Goal: Obtain resource: Obtain resource

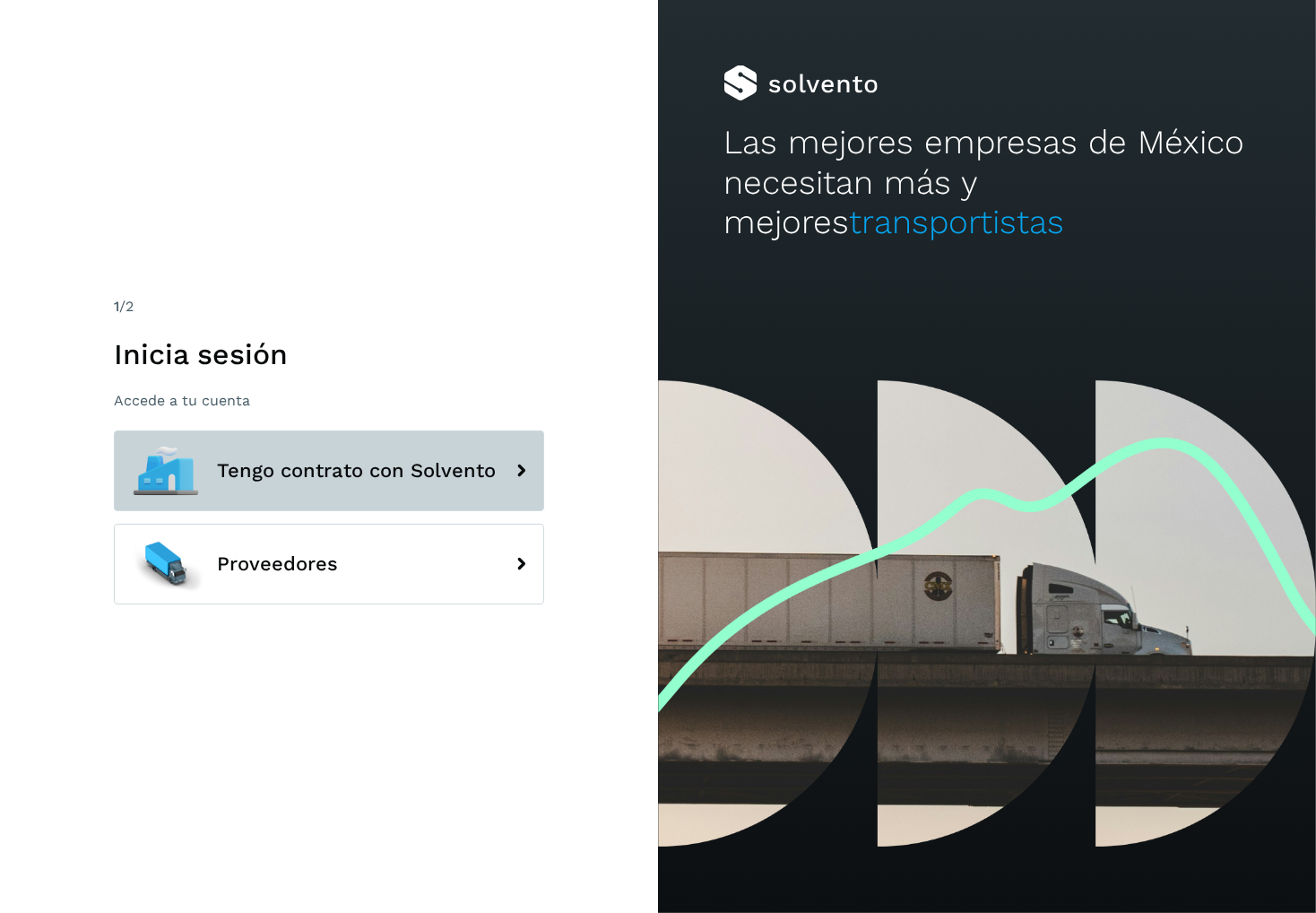
click at [325, 504] on button "Tengo contrato con Solvento" at bounding box center [329, 471] width 430 height 81
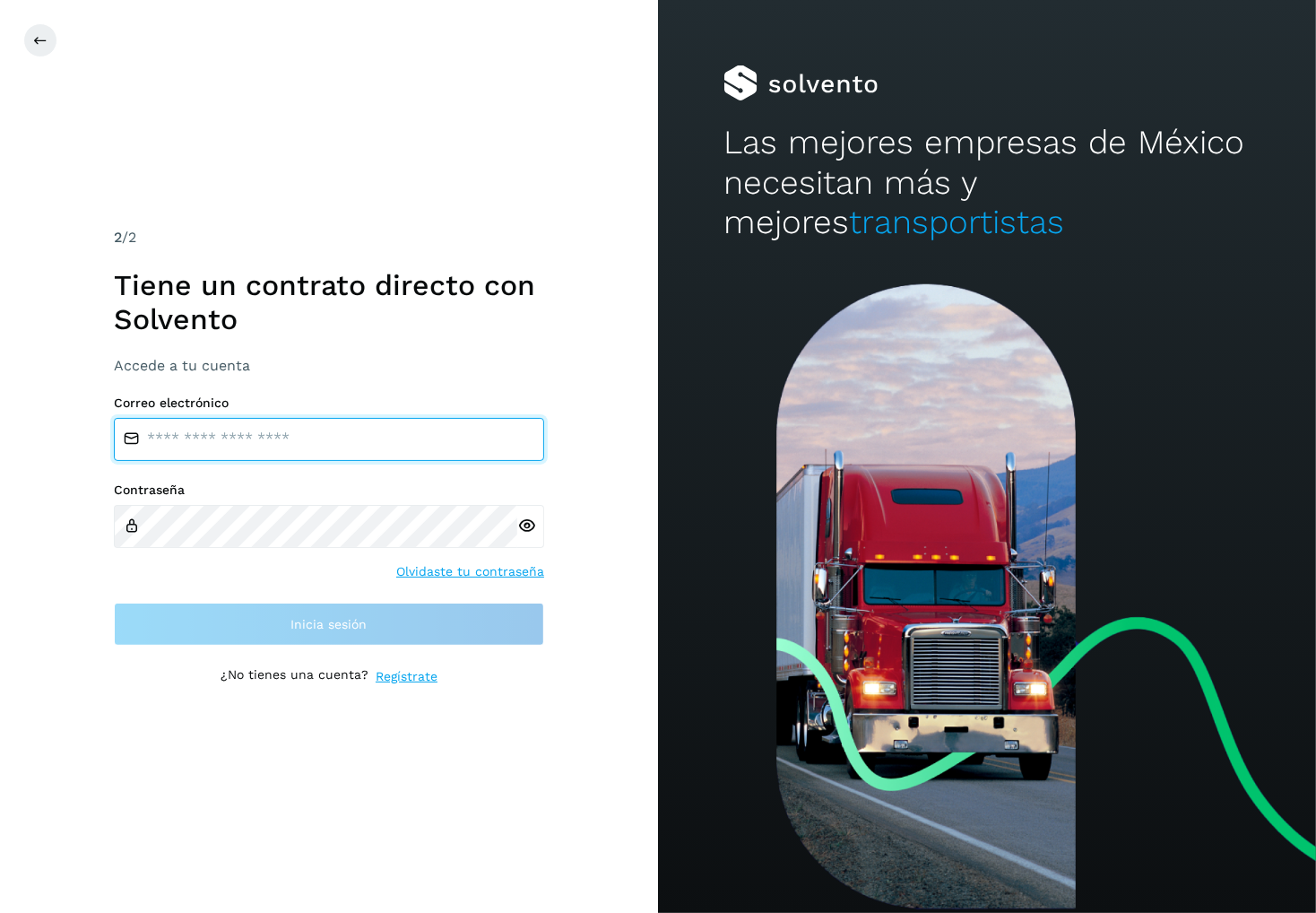
type input "**********"
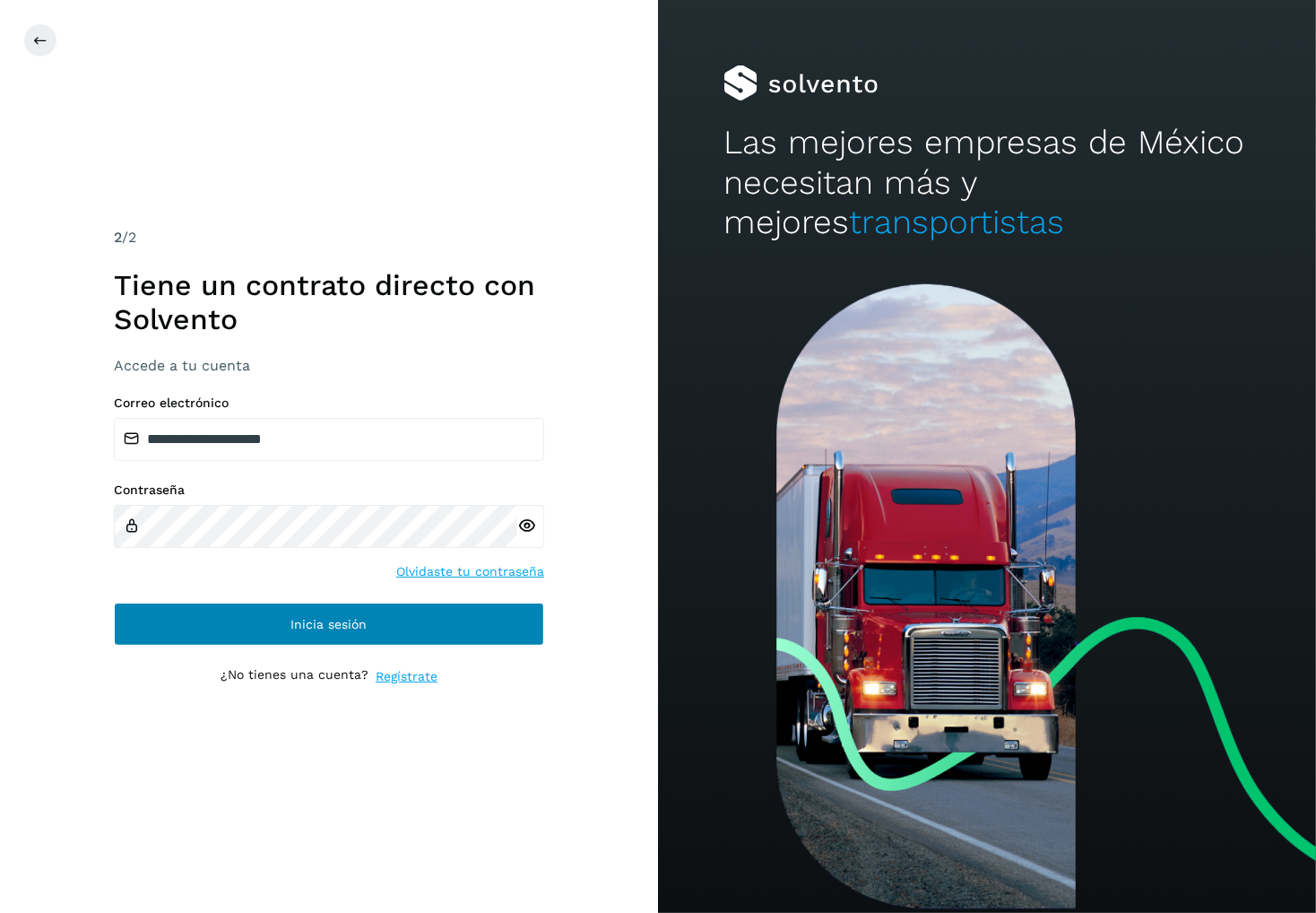
click at [311, 632] on button "Inicia sesión" at bounding box center [329, 623] width 430 height 43
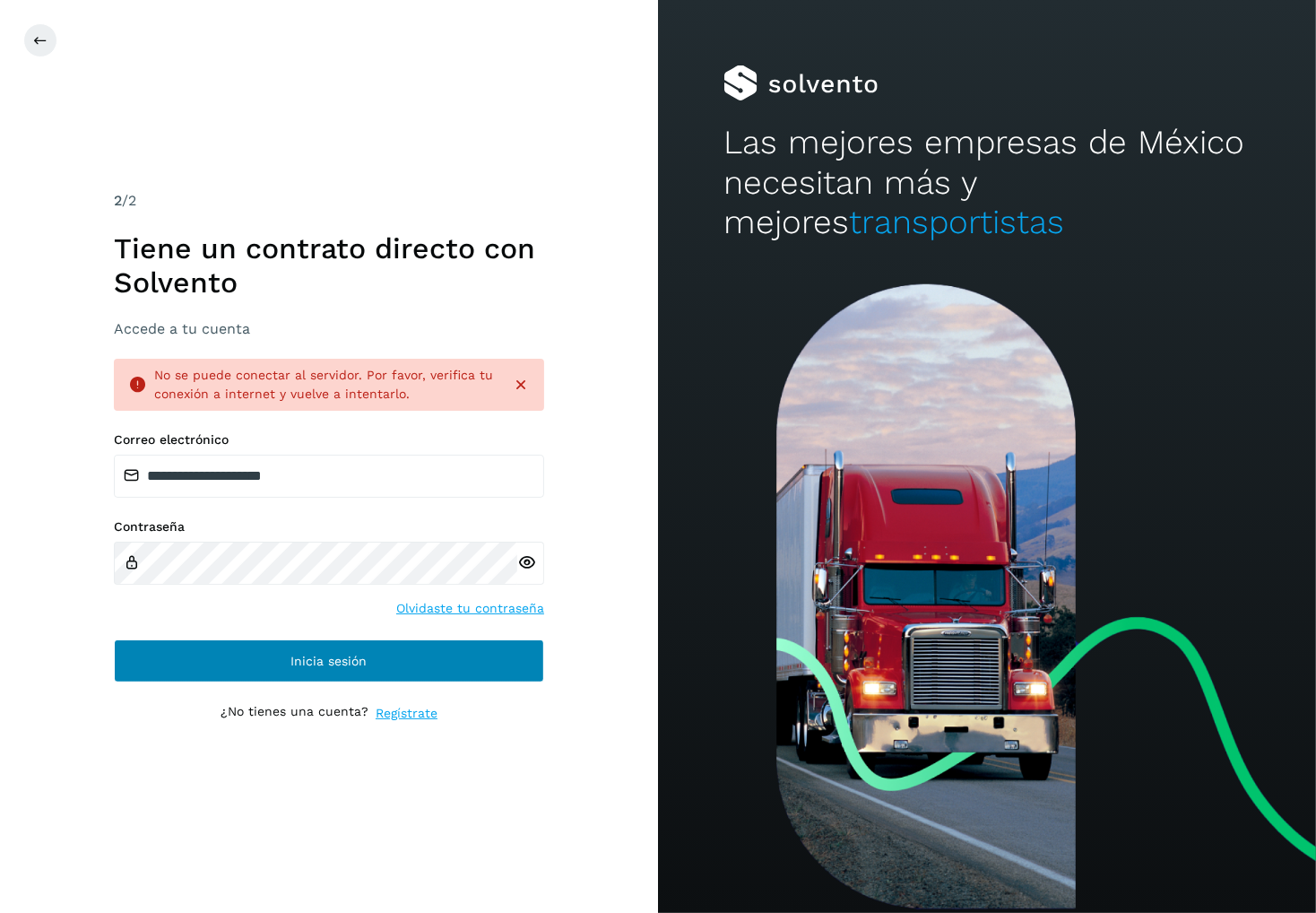
click at [226, 656] on button "Inicia sesión" at bounding box center [329, 660] width 430 height 43
click at [523, 386] on icon at bounding box center [520, 384] width 18 height 18
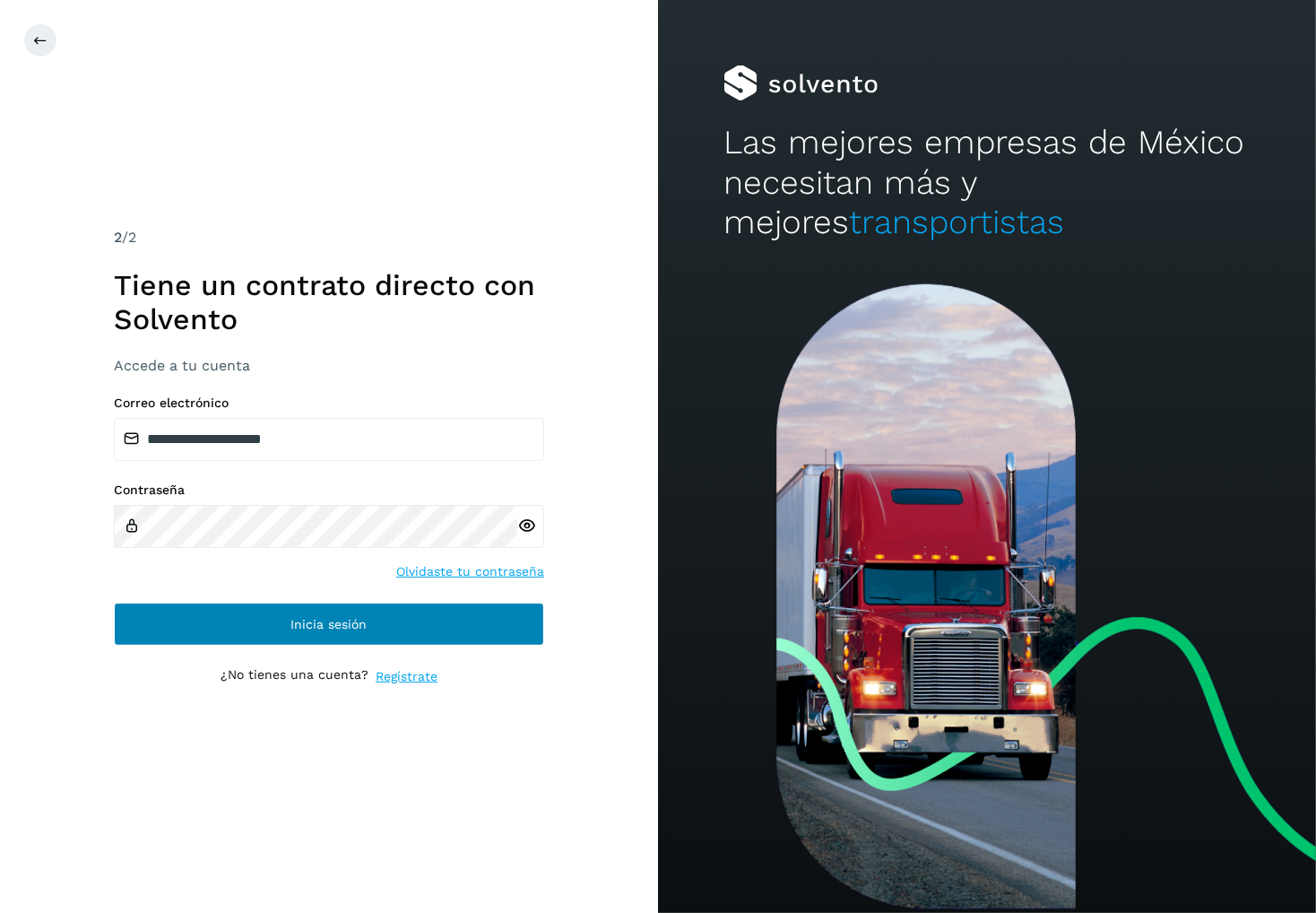
click at [443, 607] on button "Inicia sesión" at bounding box center [329, 623] width 430 height 43
click at [271, 618] on button "Inicia sesión" at bounding box center [329, 623] width 430 height 43
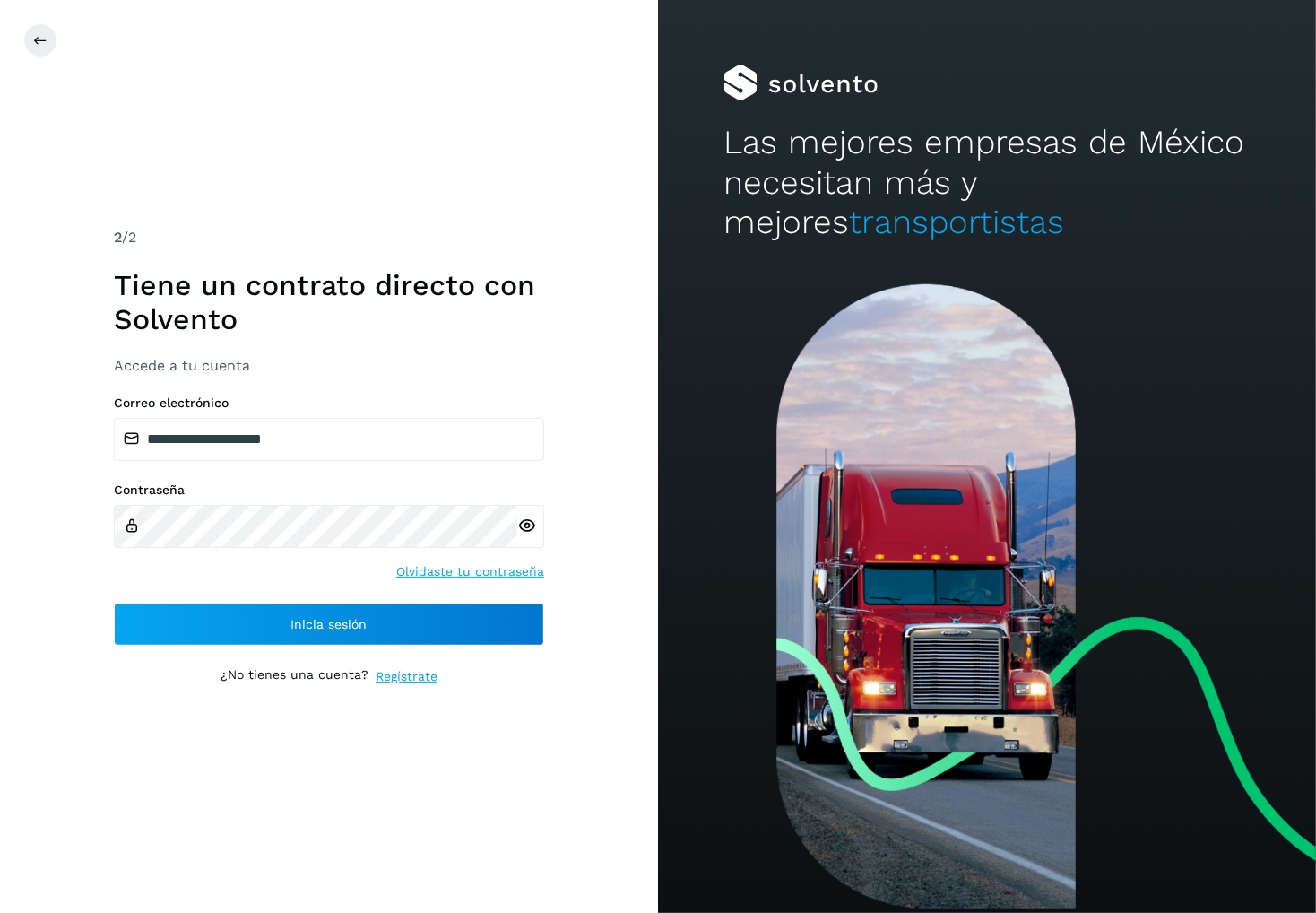
click at [449, 619] on button "Inicia sesión" at bounding box center [329, 623] width 430 height 43
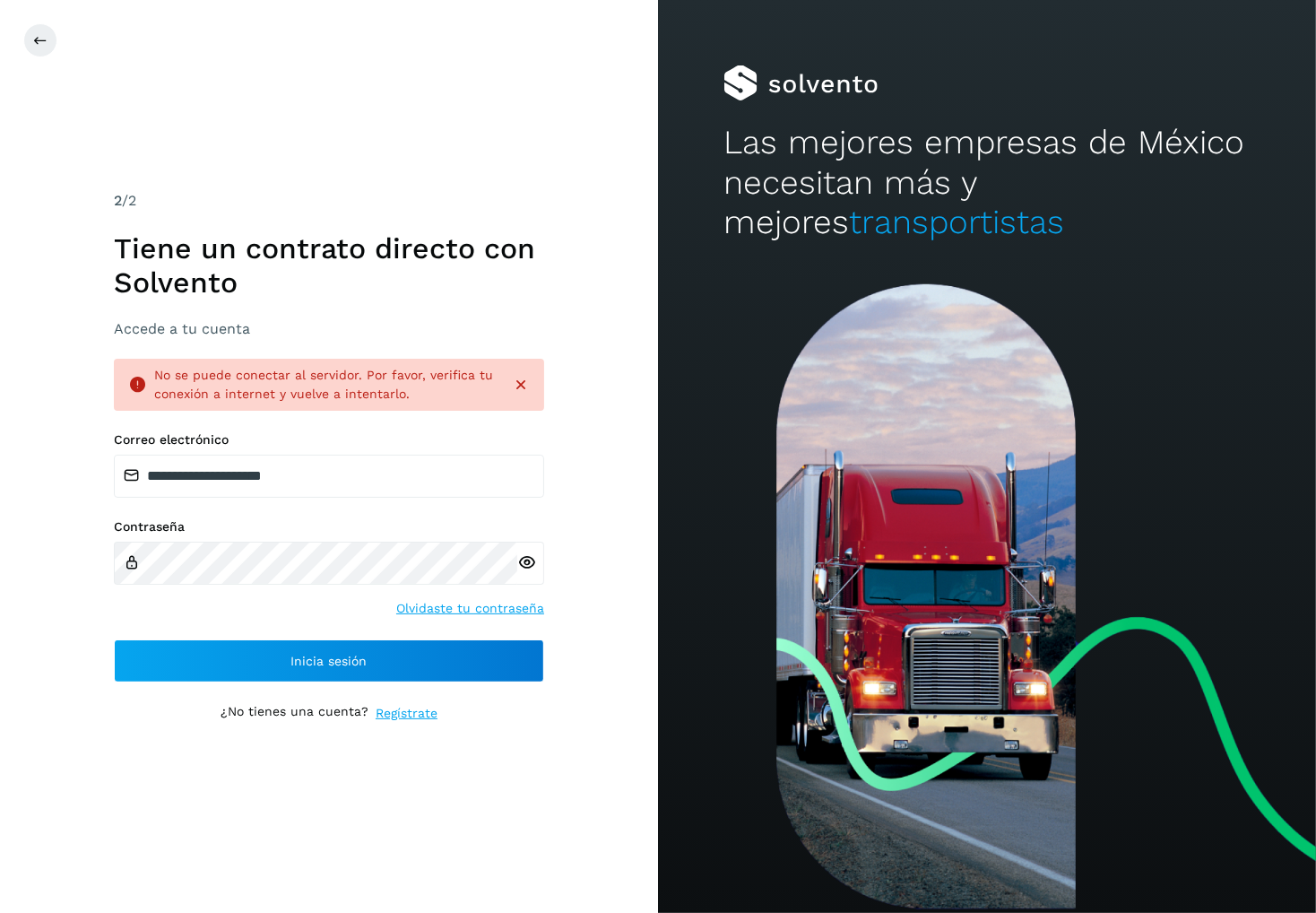
click at [517, 386] on icon at bounding box center [520, 384] width 18 height 18
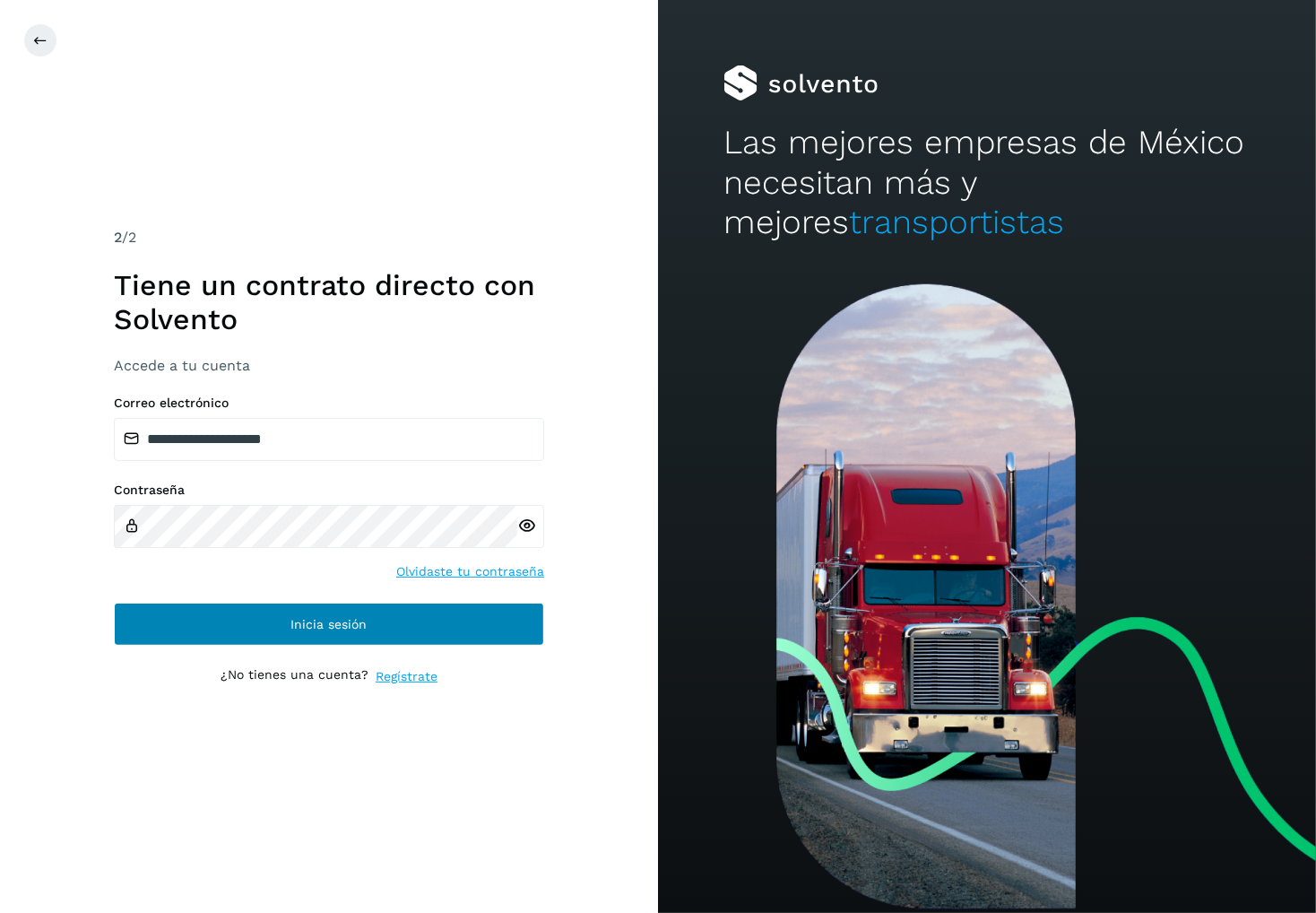
click at [243, 626] on button "Inicia sesión" at bounding box center [329, 623] width 430 height 43
click at [428, 631] on button "Inicia sesión" at bounding box center [329, 623] width 430 height 43
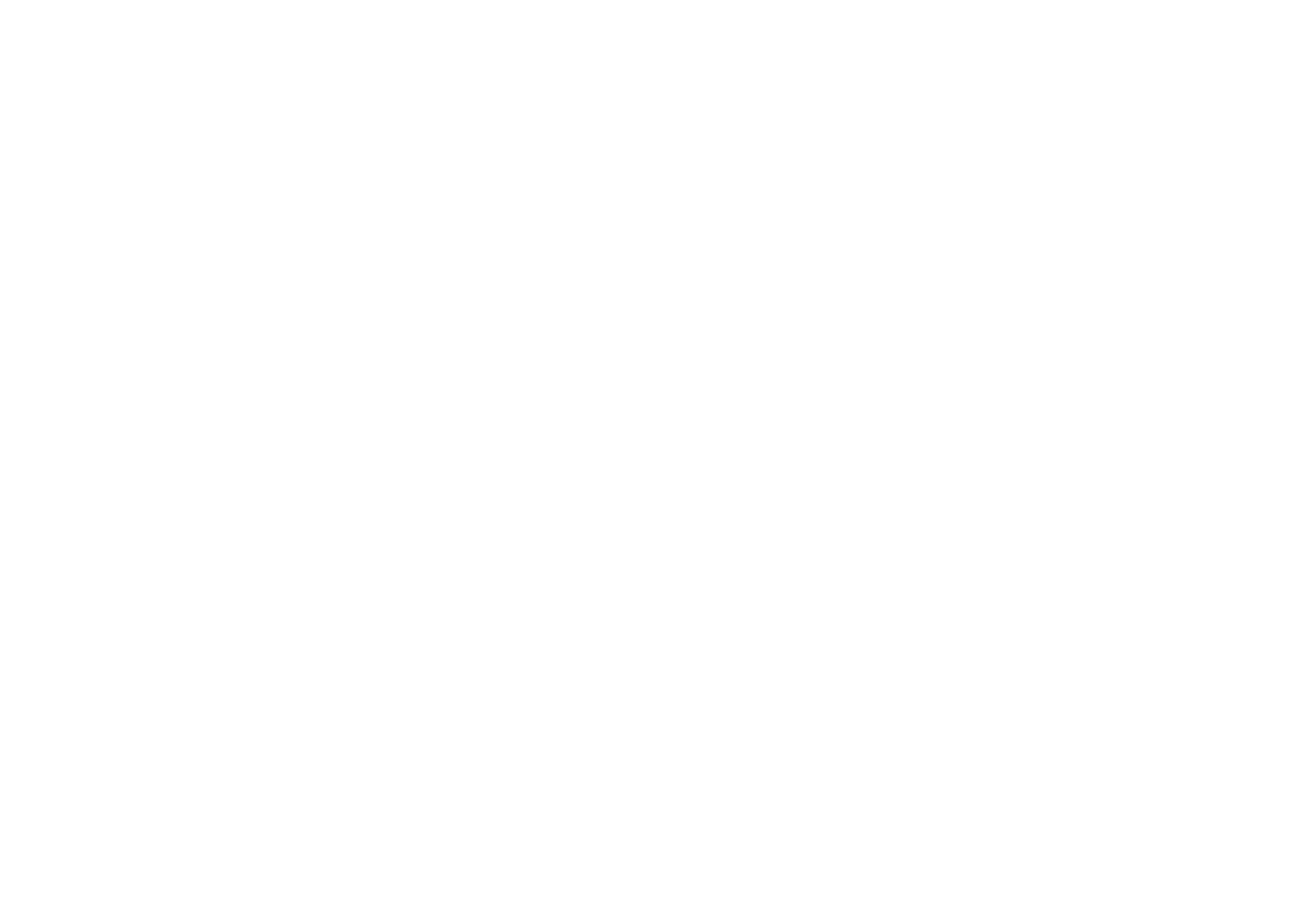
drag, startPoint x: 0, startPoint y: 0, endPoint x: 522, endPoint y: 301, distance: 602.6
click at [522, 301] on div at bounding box center [658, 456] width 1316 height 913
click at [303, 157] on div at bounding box center [658, 456] width 1316 height 913
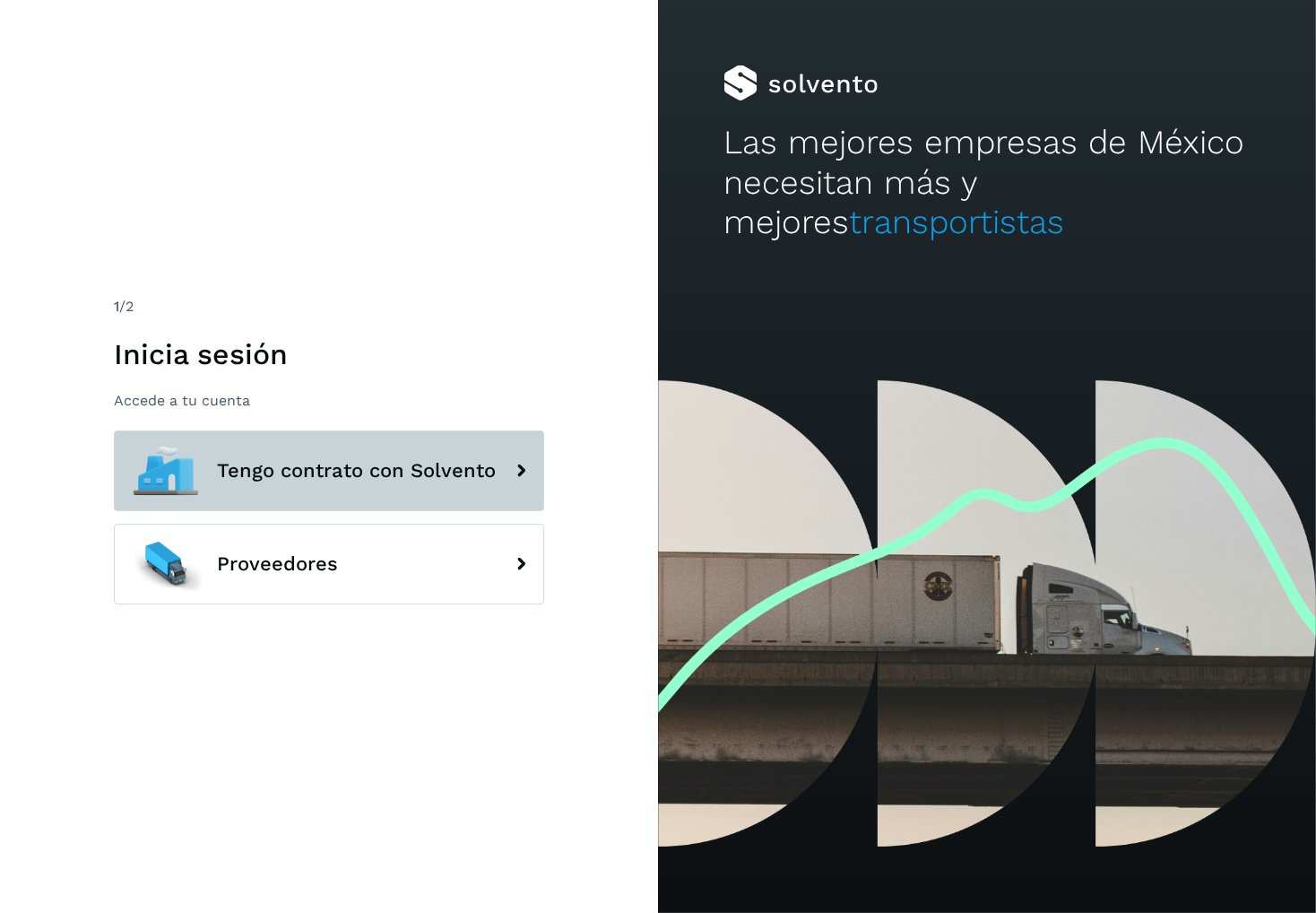
click at [369, 437] on button "Tengo contrato con Solvento" at bounding box center [329, 471] width 430 height 81
click at [371, 461] on span "Tengo contrato con Solvento" at bounding box center [356, 471] width 279 height 21
click at [486, 461] on span "Tengo contrato con Solvento" at bounding box center [356, 471] width 279 height 21
click at [486, 463] on span "Tengo contrato con Solvento" at bounding box center [356, 471] width 279 height 21
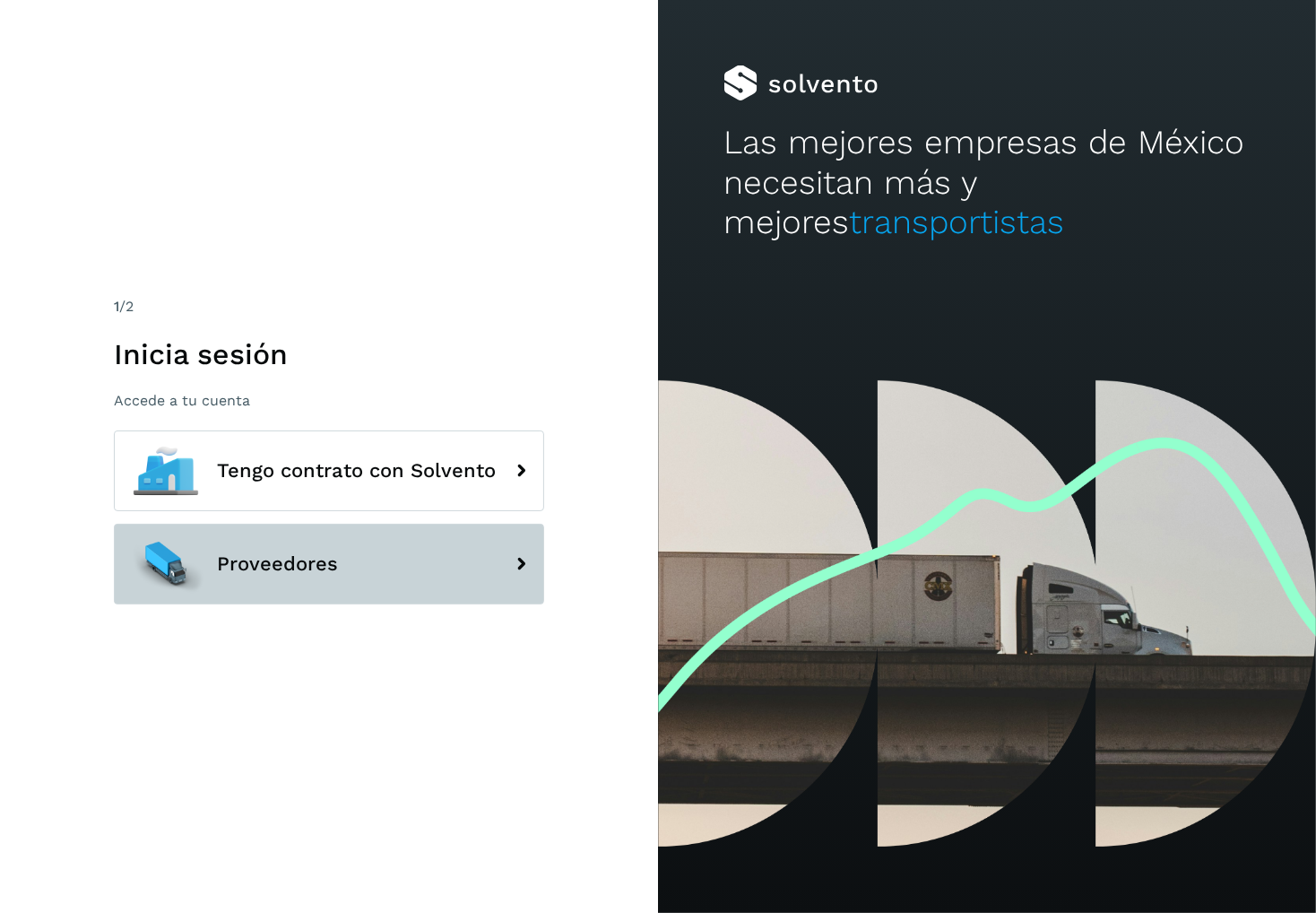
click at [350, 591] on button "Proveedores" at bounding box center [329, 565] width 430 height 81
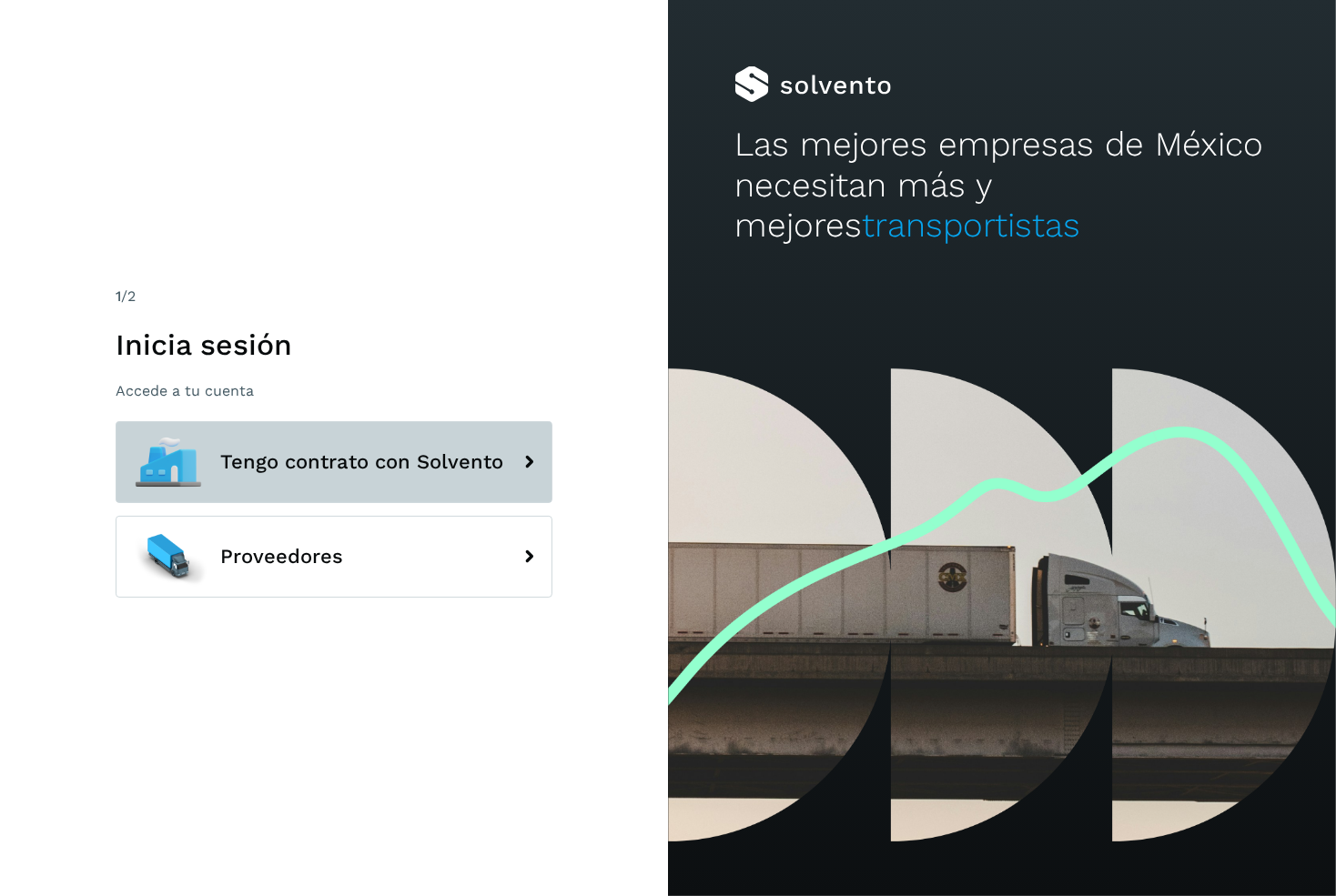
click at [416, 481] on button "Tengo contrato con Solvento" at bounding box center [334, 462] width 437 height 82
click at [402, 442] on button "Tengo contrato con Solvento" at bounding box center [334, 462] width 437 height 82
click at [415, 477] on button "Tengo contrato con Solvento" at bounding box center [334, 462] width 437 height 82
click at [531, 455] on icon at bounding box center [528, 461] width 36 height 36
click at [287, 468] on span "Tengo contrato con Solvento" at bounding box center [361, 462] width 283 height 22
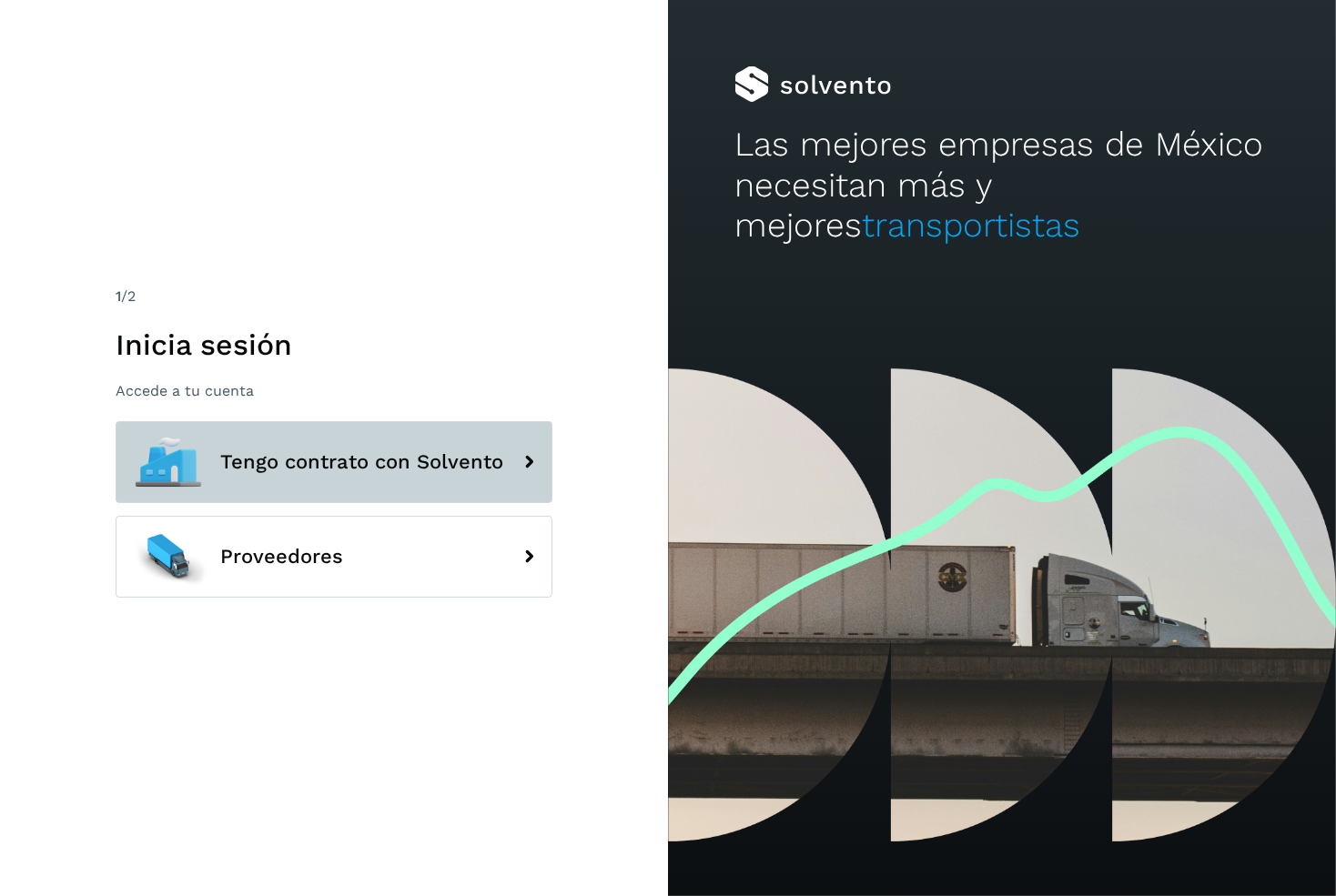
click at [293, 455] on span "Tengo contrato con Solvento" at bounding box center [361, 462] width 283 height 22
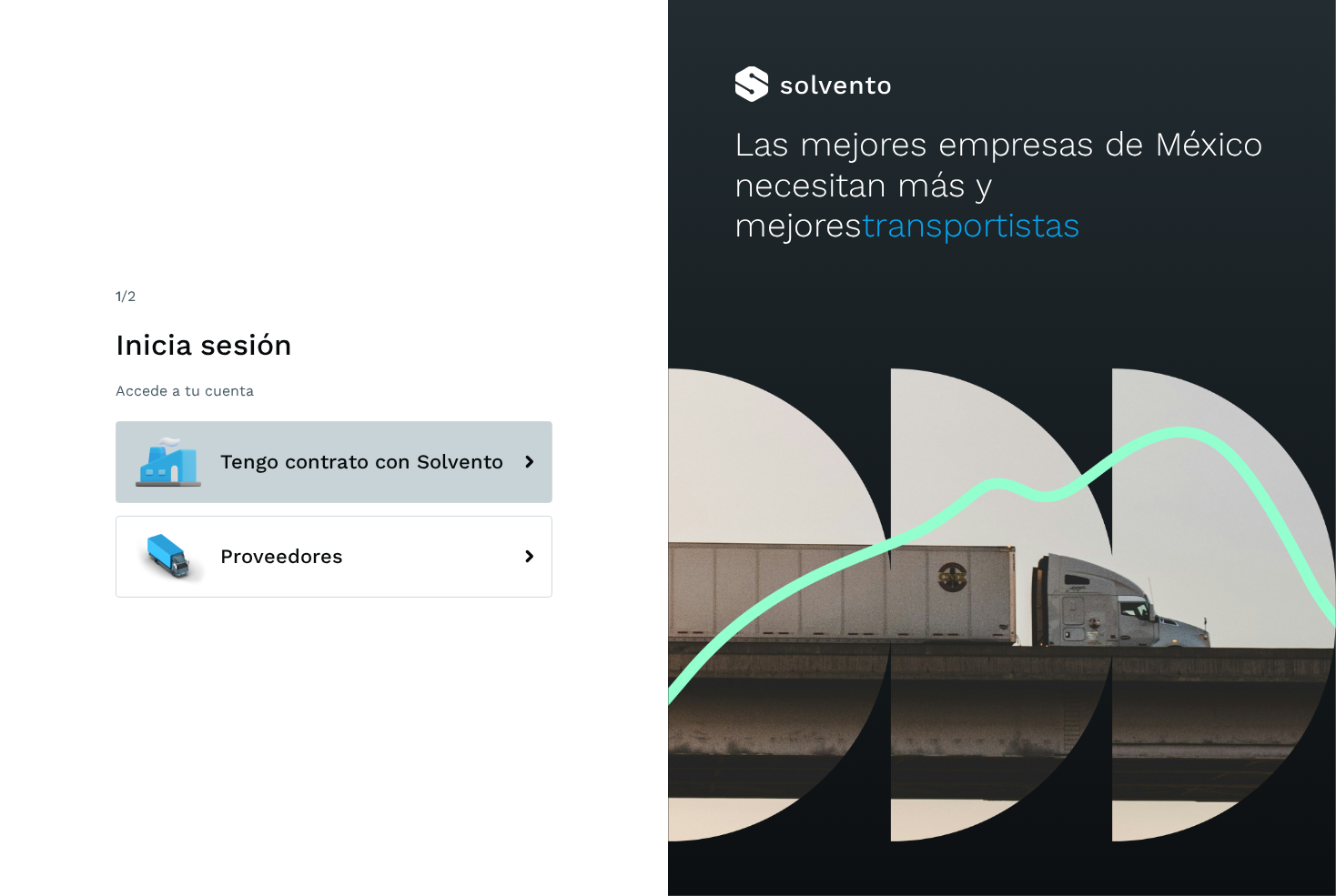
click at [293, 455] on span "Tengo contrato con Solvento" at bounding box center [361, 462] width 283 height 22
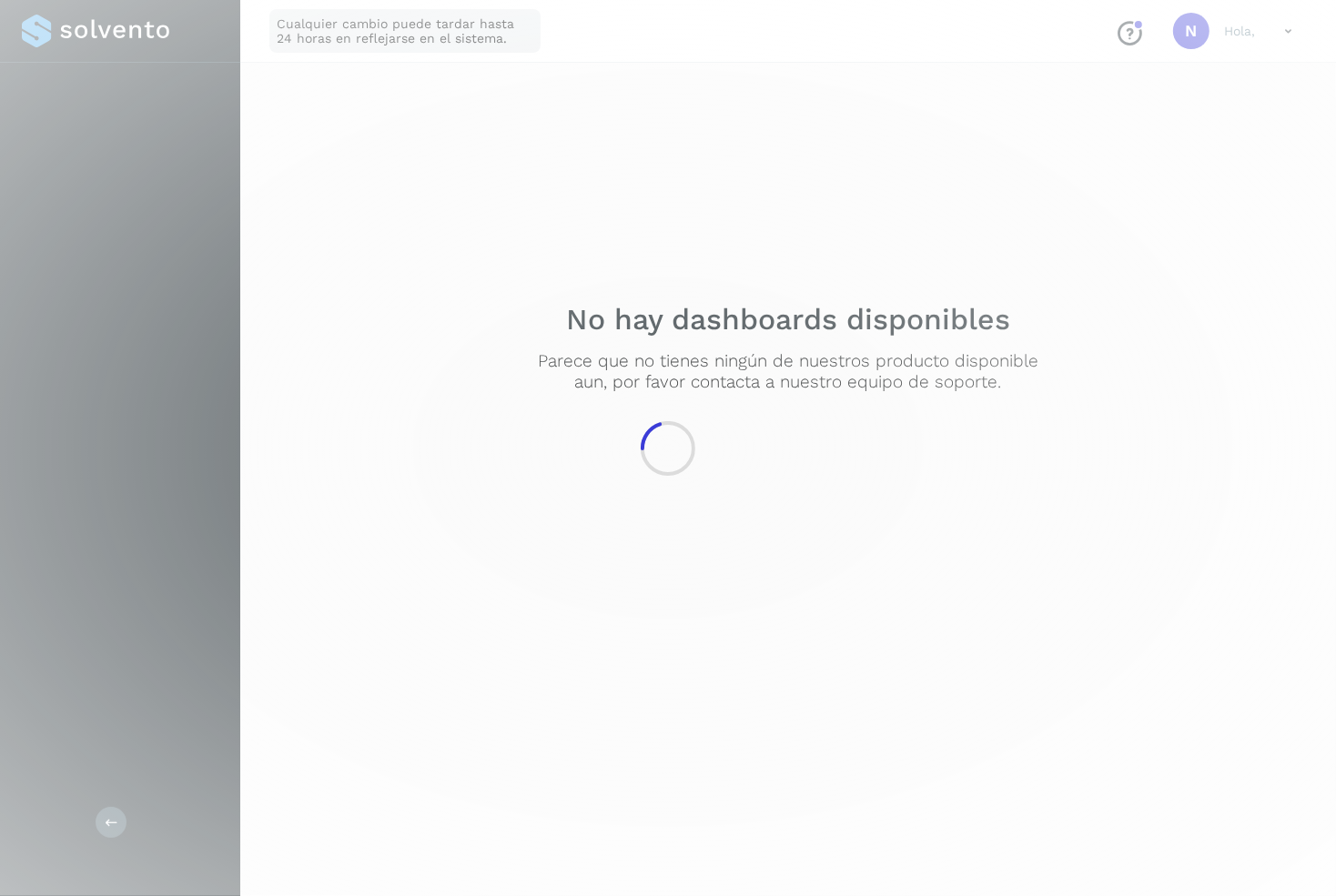
click at [380, 244] on div at bounding box center [668, 448] width 1336 height 896
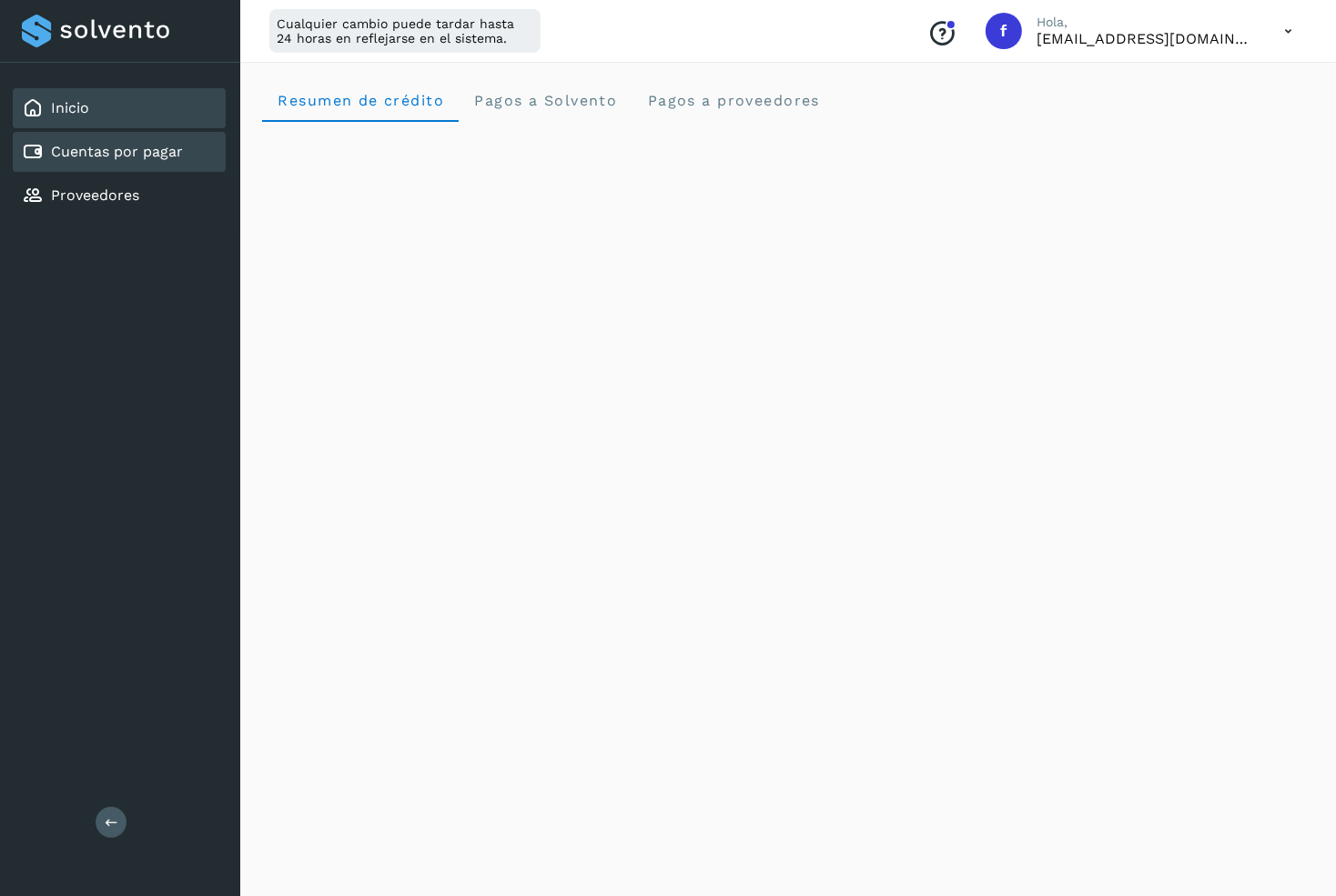
click at [125, 161] on div "Cuentas por pagar" at bounding box center [102, 152] width 161 height 22
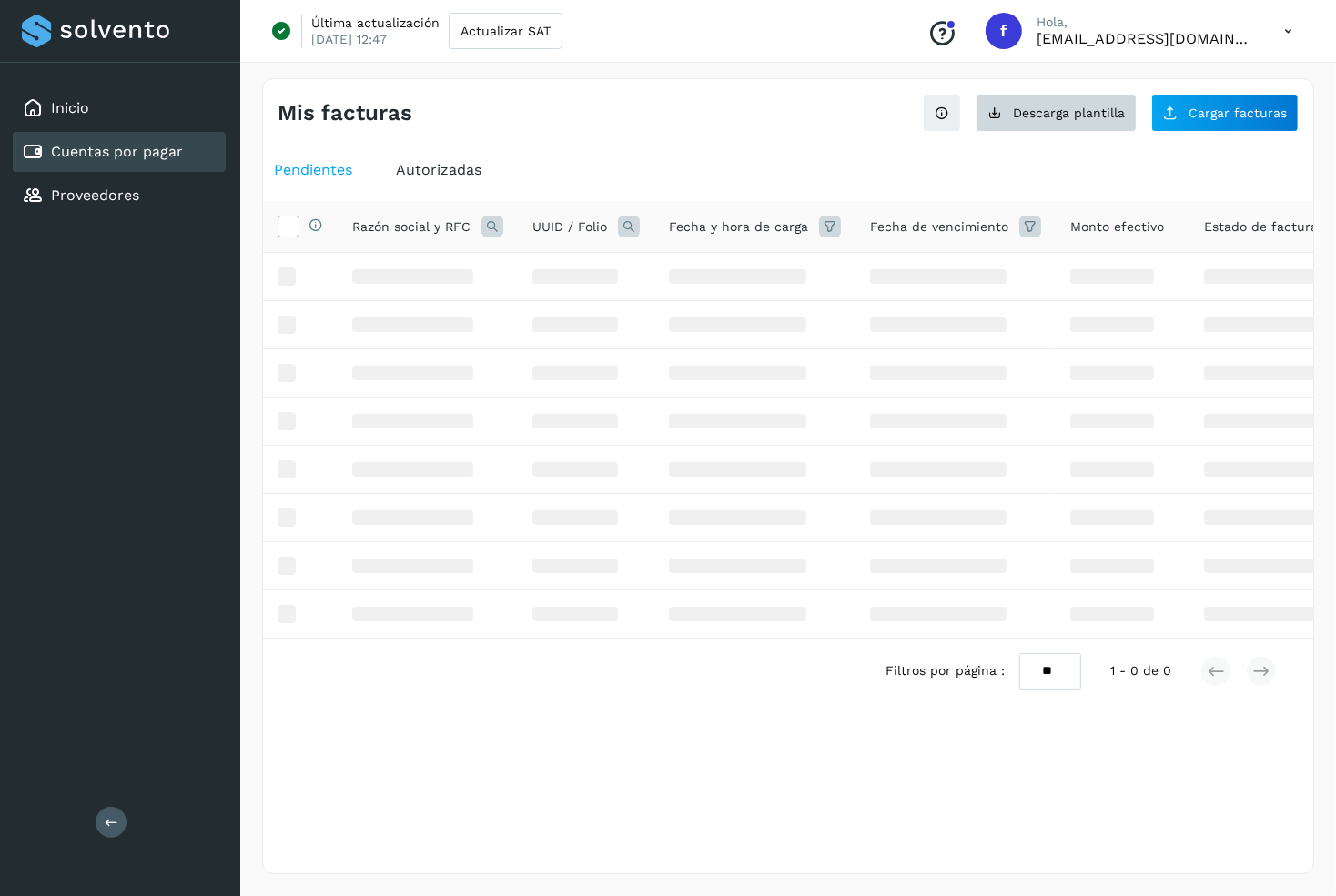
click at [1101, 110] on span "Descarga plantilla" at bounding box center [1069, 113] width 112 height 13
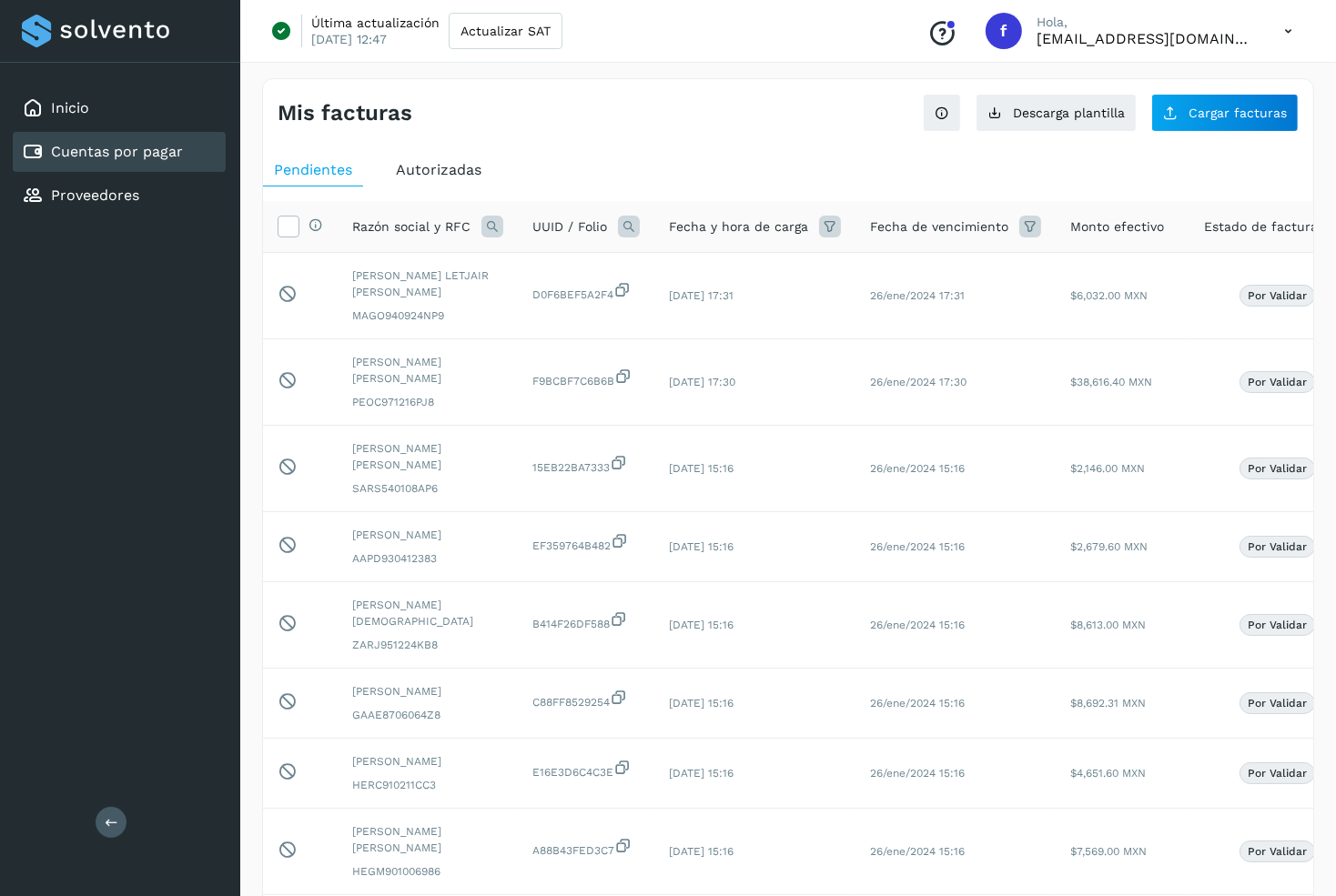
click at [651, 114] on div "Mis facturas" at bounding box center [532, 113] width 510 height 26
